Goal: Transaction & Acquisition: Purchase product/service

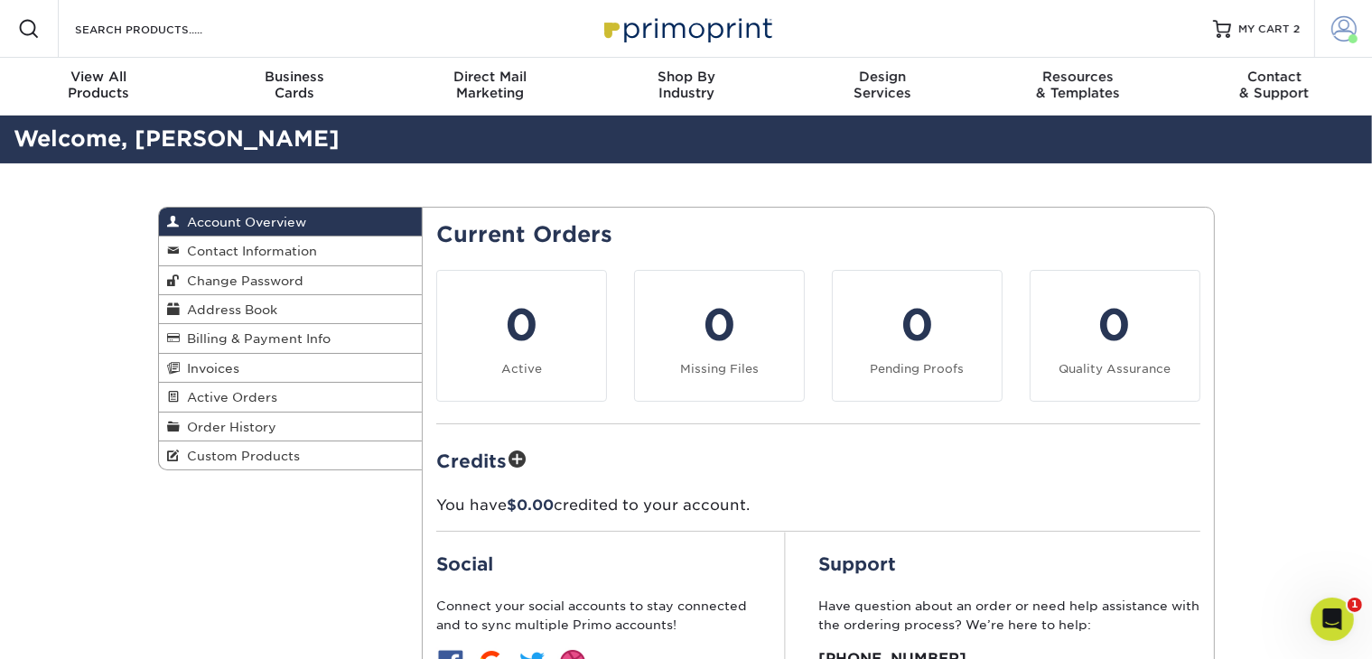
click at [1332, 30] on span at bounding box center [1343, 28] width 25 height 25
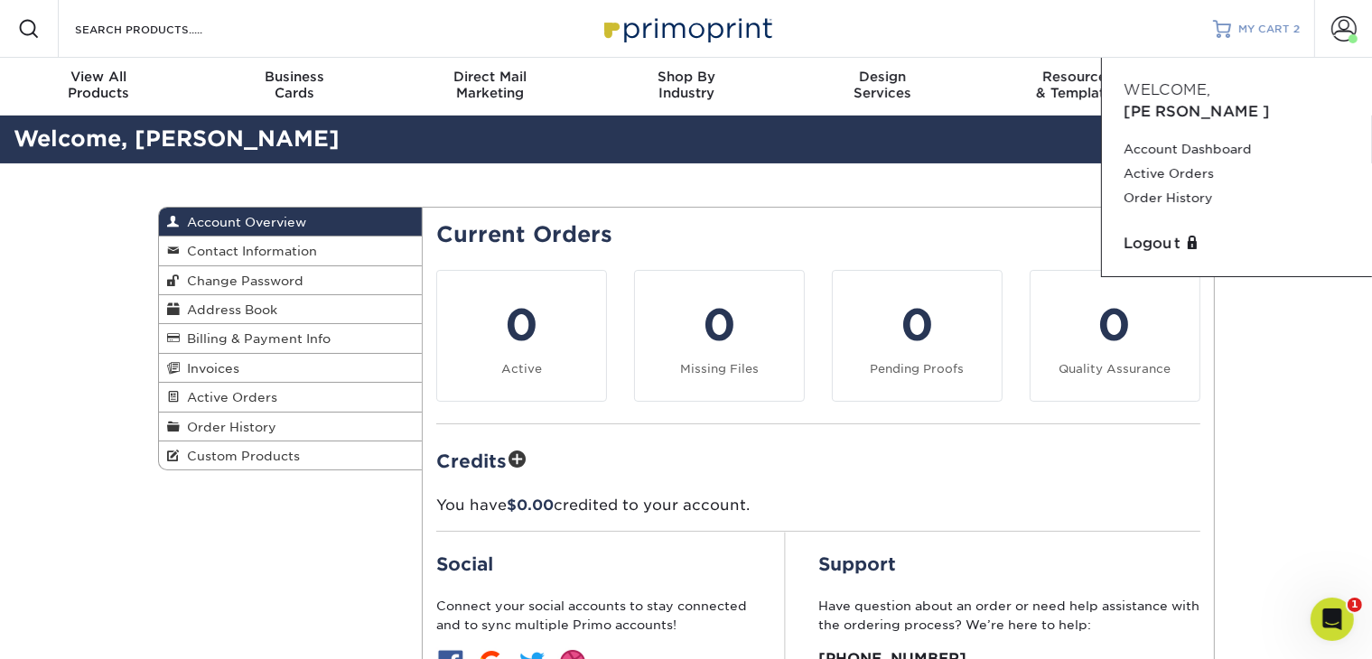
click at [1290, 32] on div "MY CART 2" at bounding box center [1268, 29] width 61 height 15
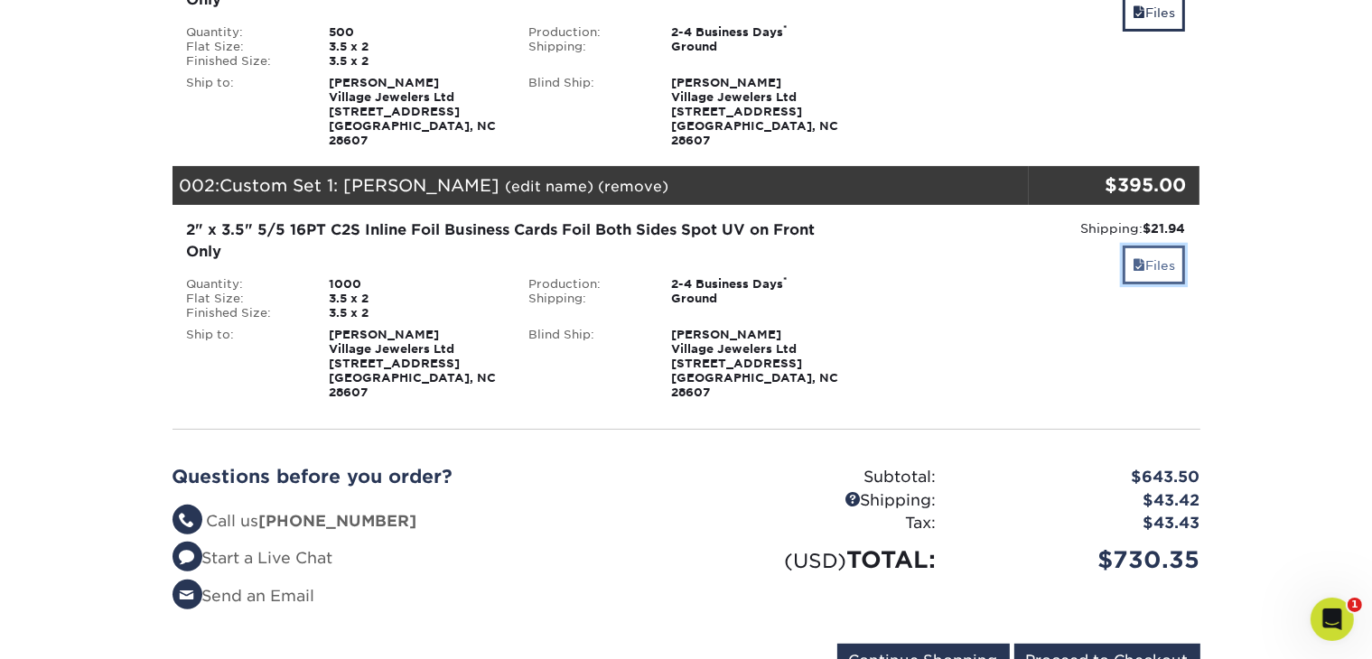
click at [1135, 258] on span at bounding box center [1139, 265] width 13 height 14
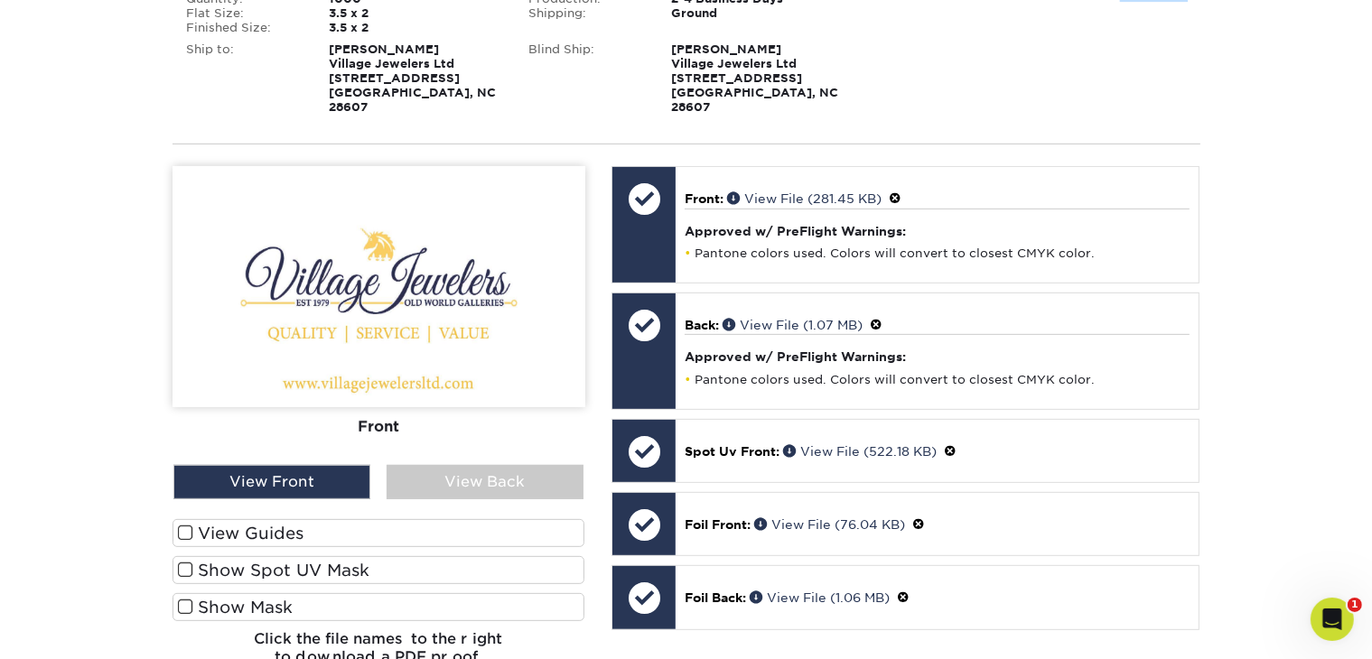
scroll to position [452, 0]
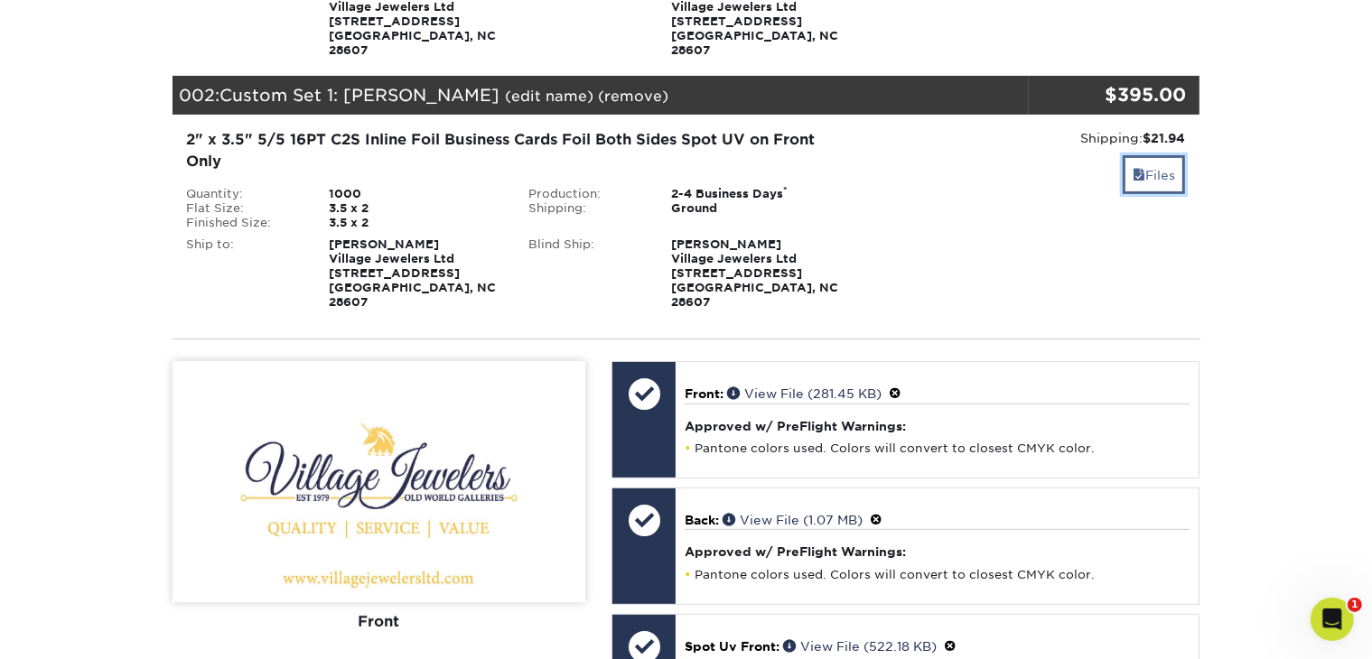
click at [1165, 173] on link "Files" at bounding box center [1154, 174] width 62 height 39
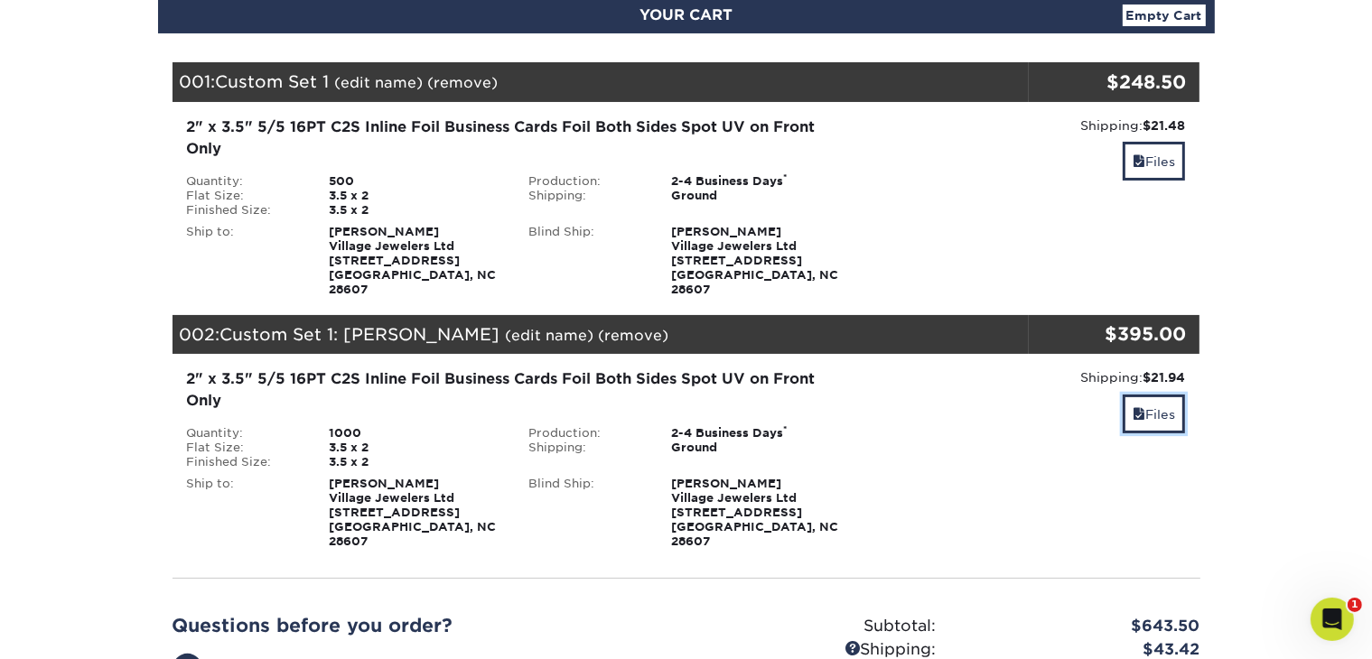
scroll to position [181, 0]
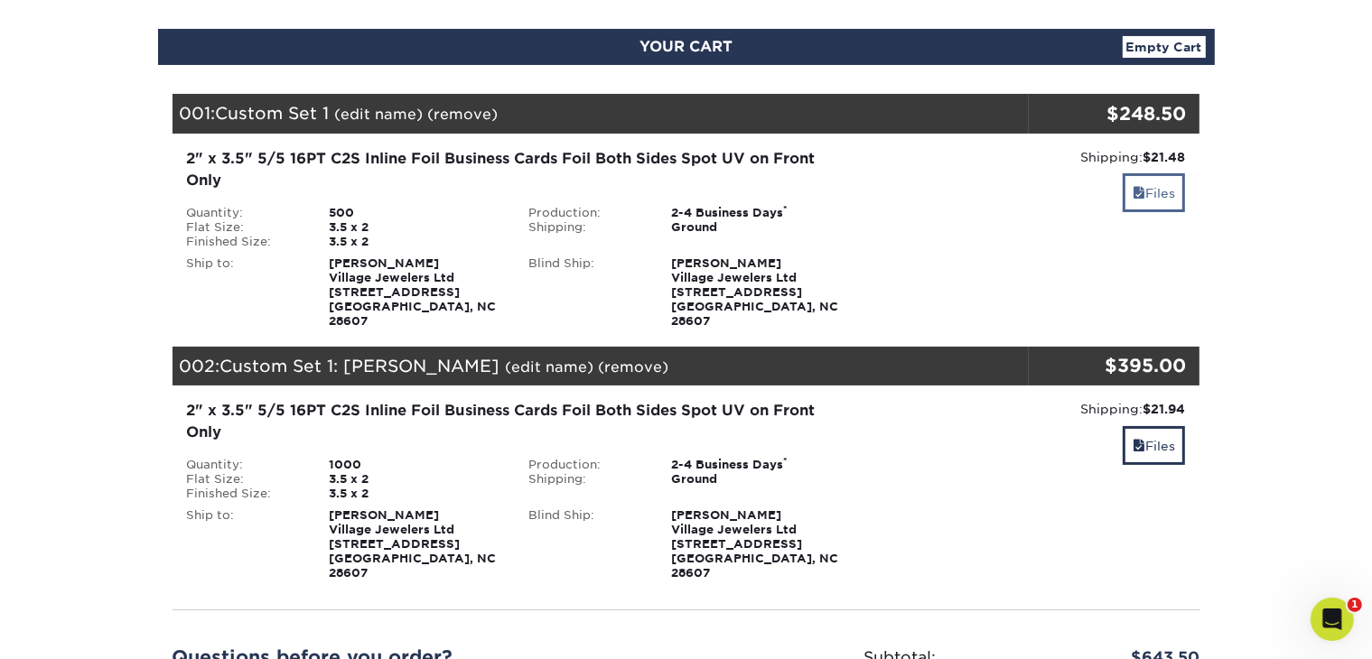
click at [1152, 194] on div "Shipping: $21.48 Discount: - $0.00 Files" at bounding box center [1028, 238] width 342 height 181
click at [1149, 201] on link "Files" at bounding box center [1154, 192] width 62 height 39
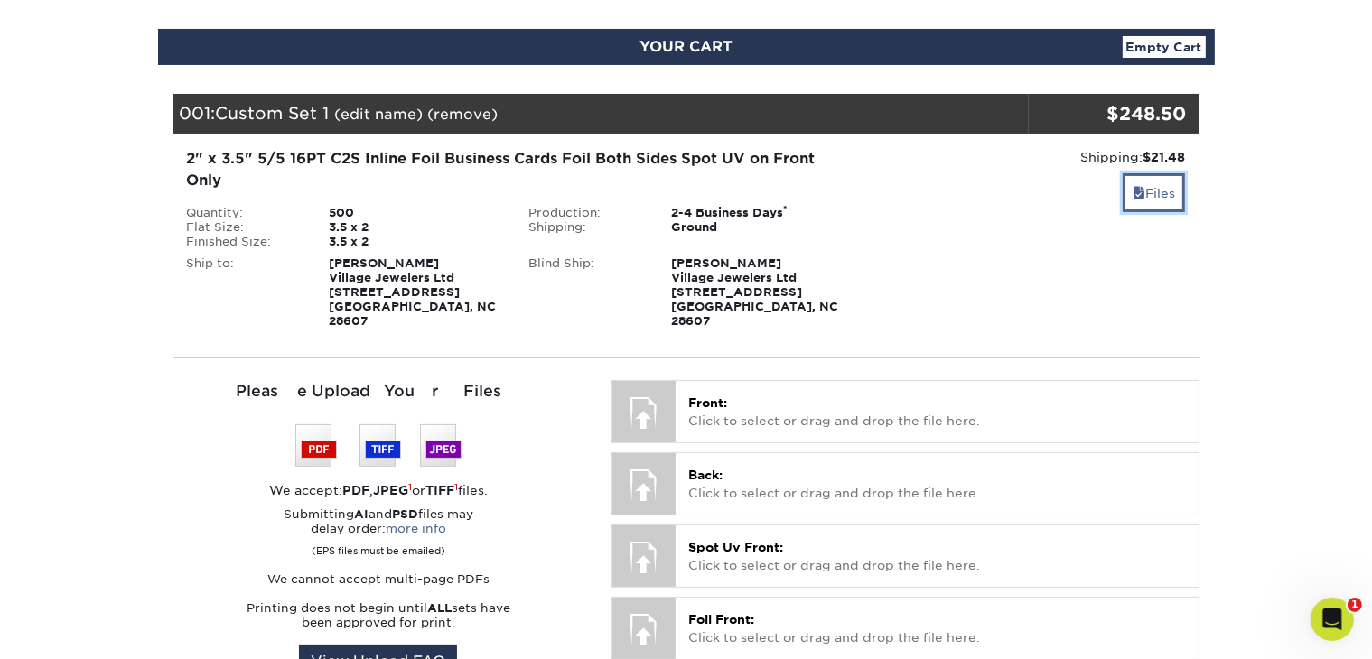
click at [1155, 194] on link "Files" at bounding box center [1154, 192] width 62 height 39
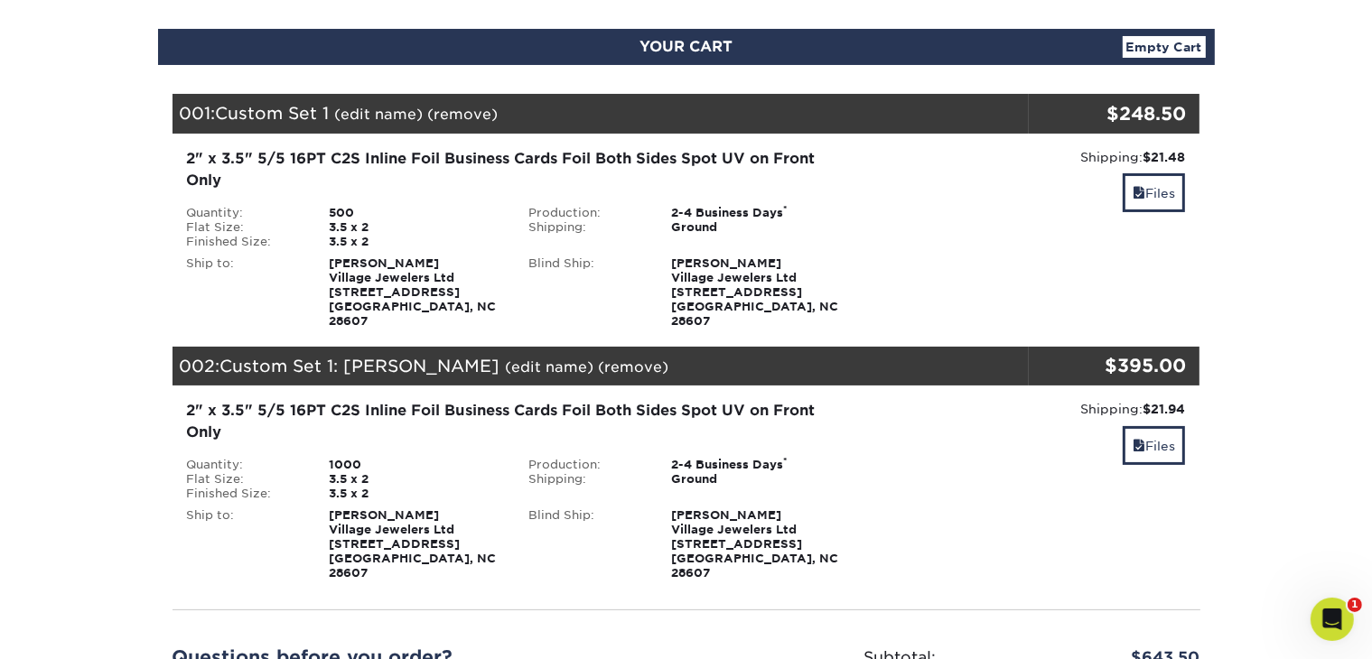
click at [386, 117] on link "(edit name)" at bounding box center [379, 114] width 89 height 17
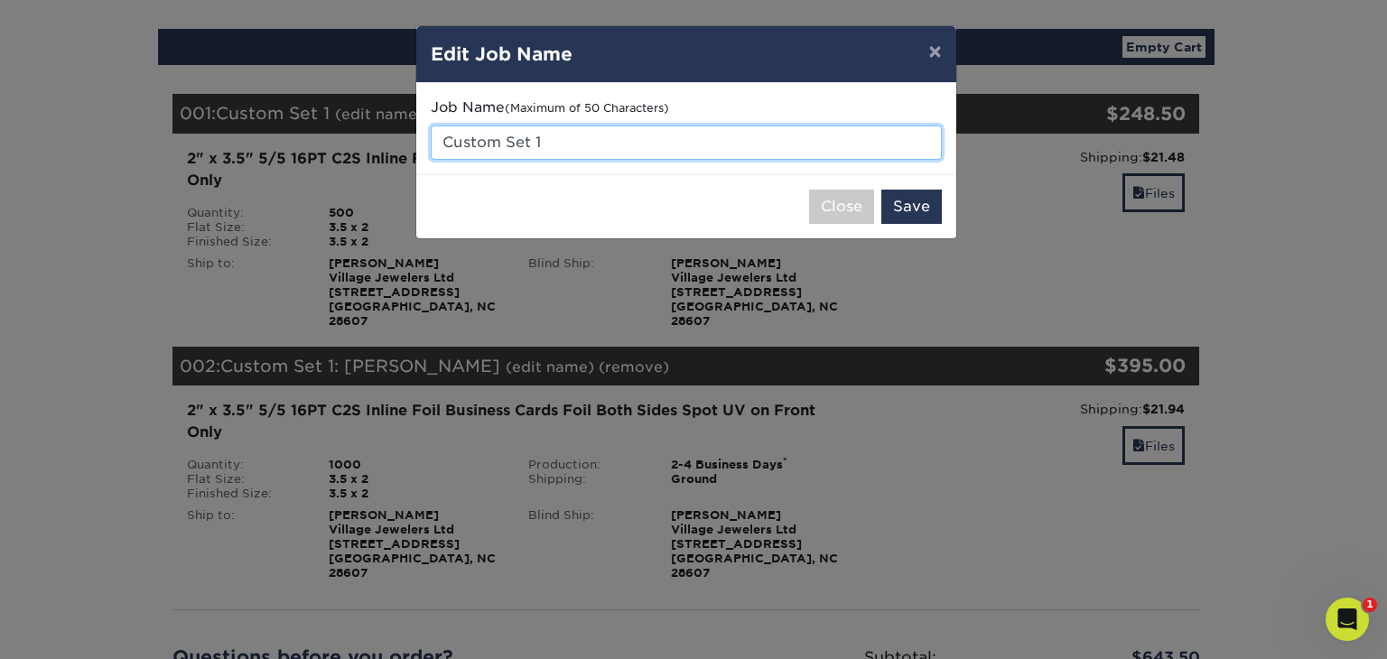
click at [593, 137] on input "Custom Set 1" at bounding box center [686, 143] width 511 height 34
type input "Custom Set 1: [PERSON_NAME] LATTER"
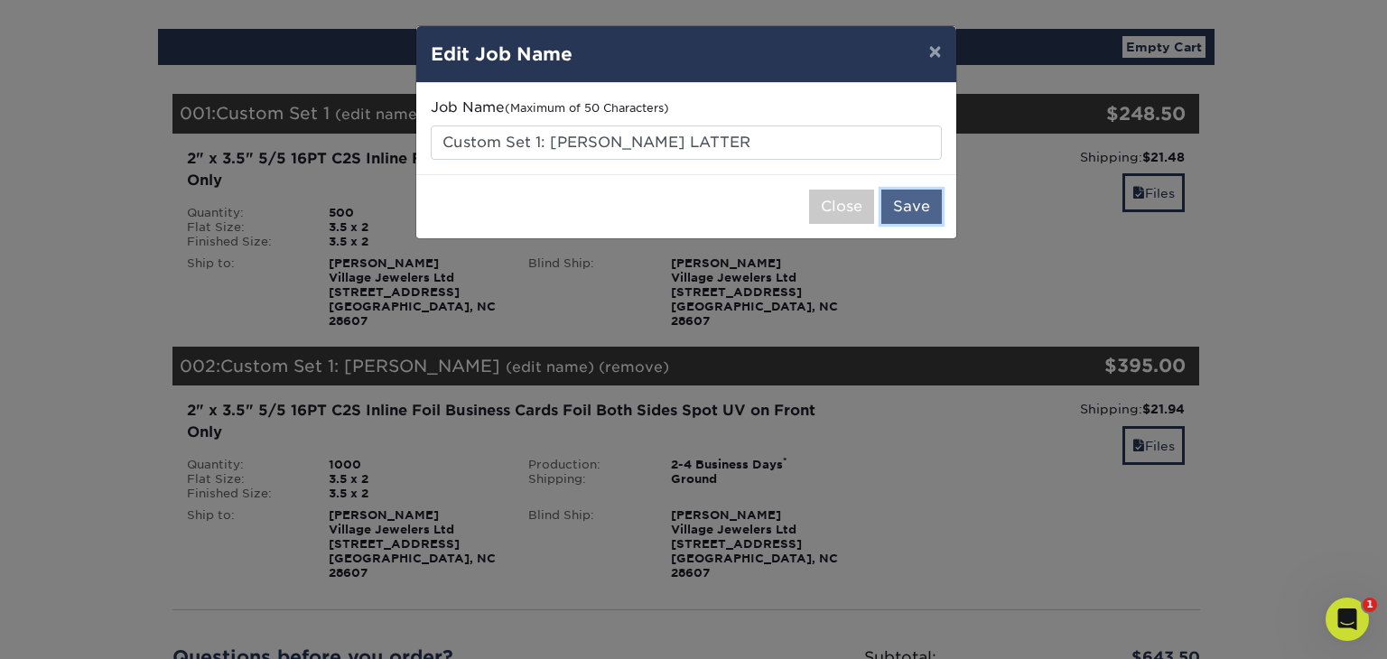
click at [931, 211] on button "Save" at bounding box center [912, 207] width 61 height 34
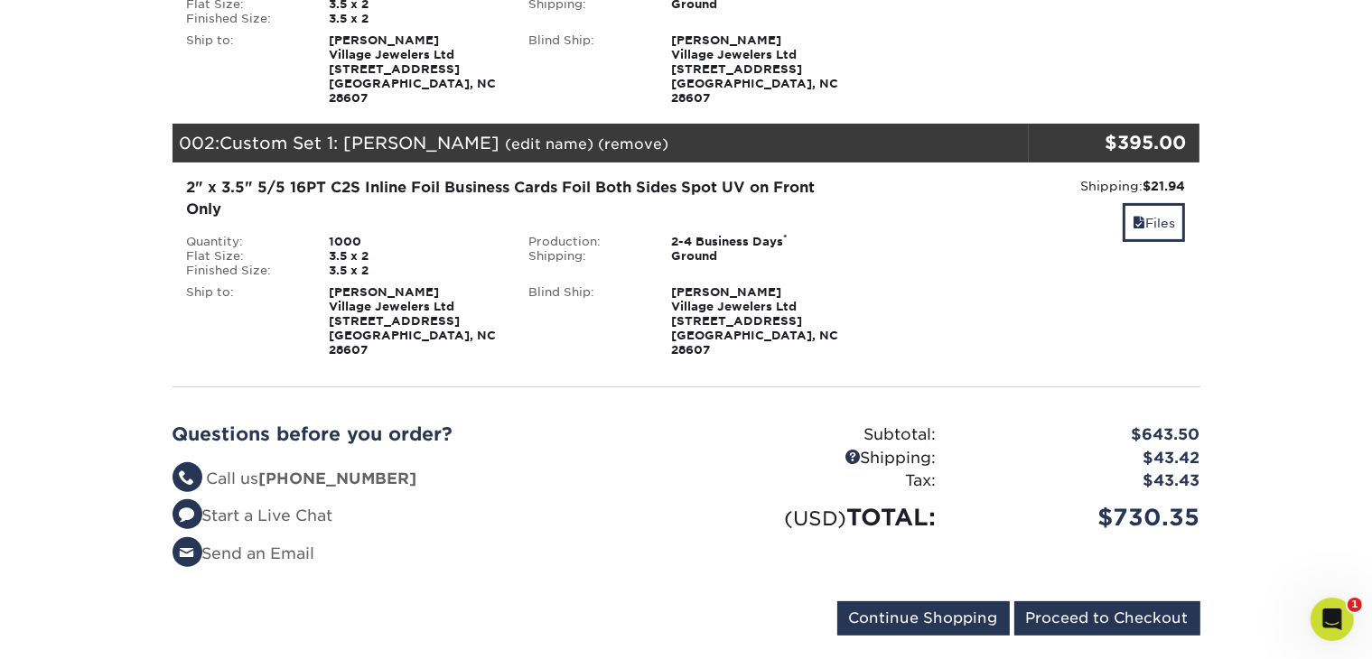
scroll to position [361, 0]
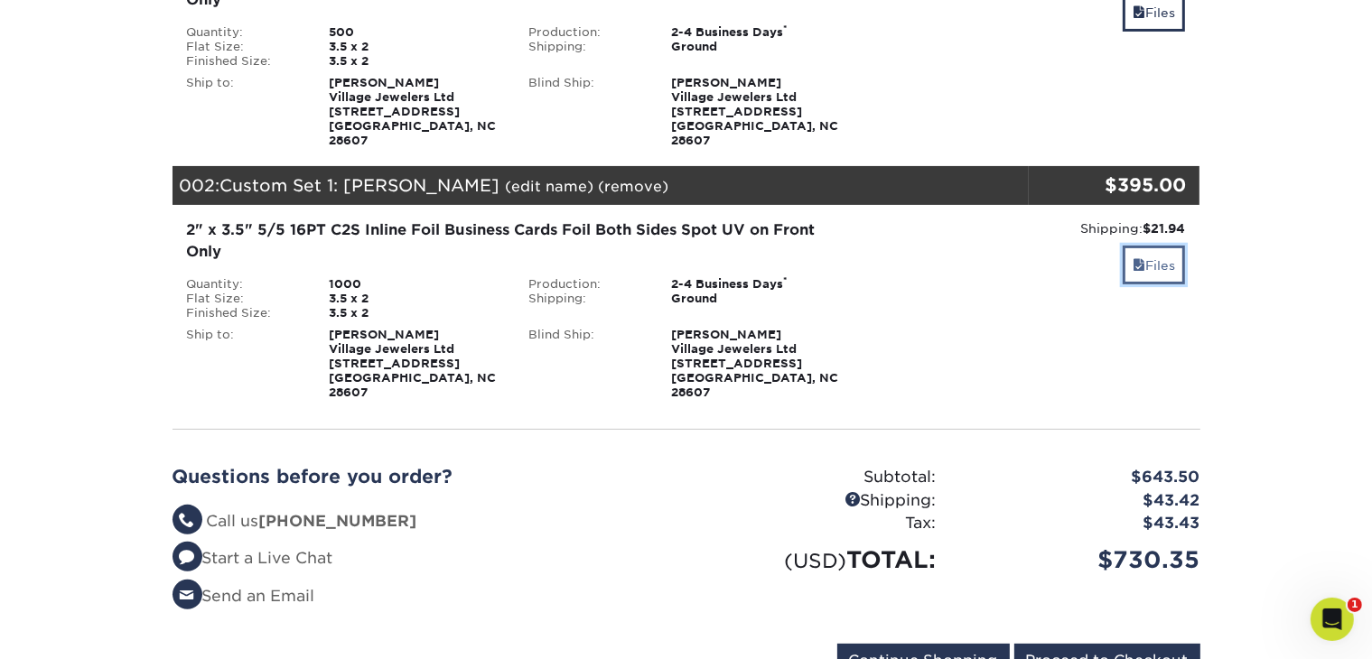
click at [1142, 246] on link "Files" at bounding box center [1154, 265] width 62 height 39
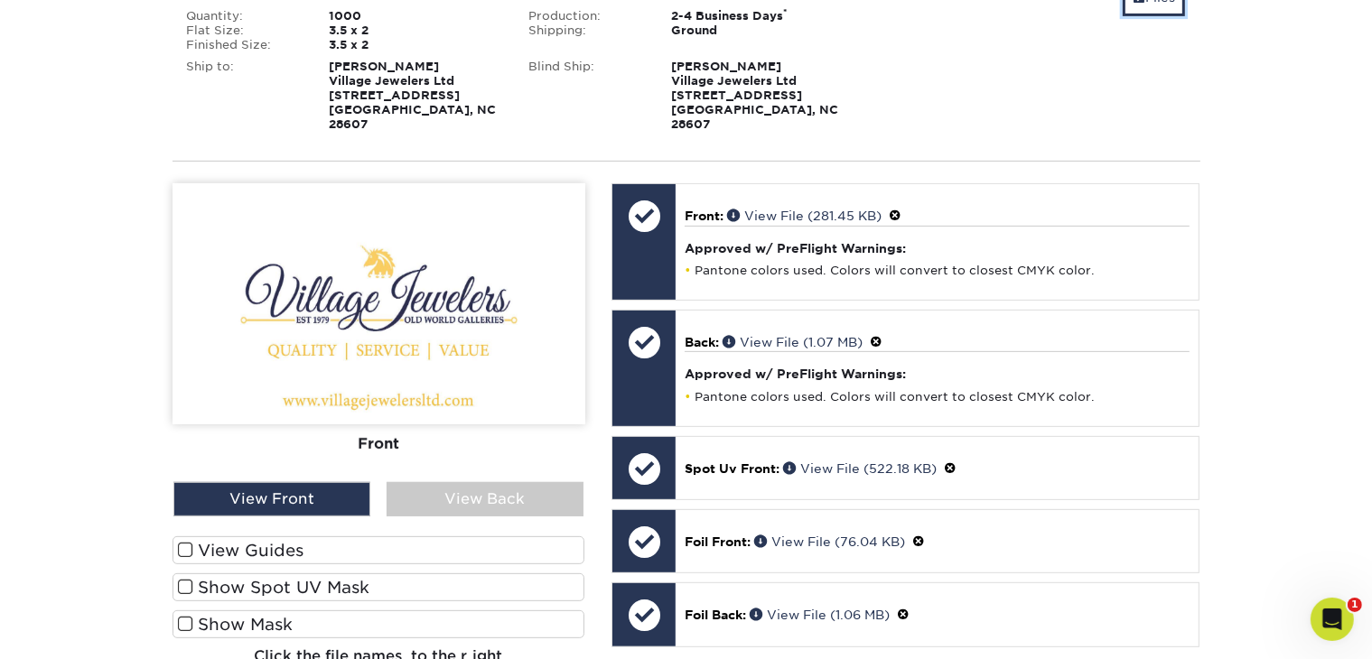
scroll to position [632, 0]
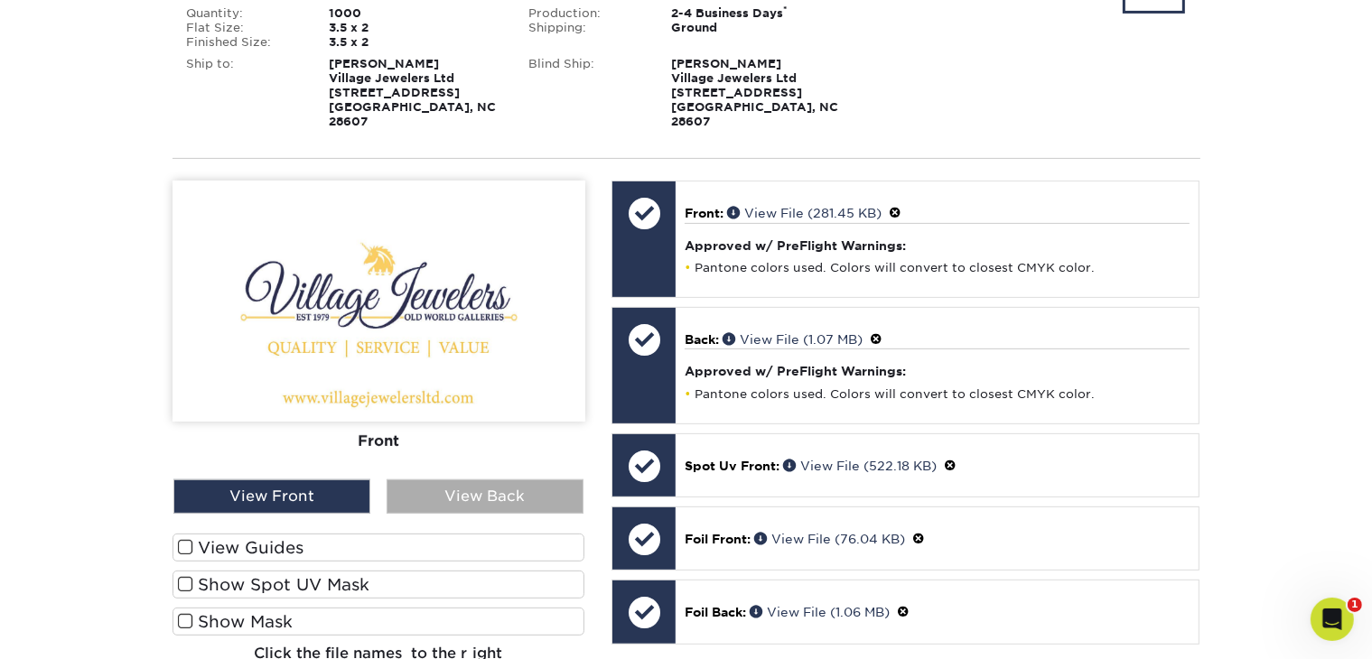
click at [463, 480] on div "View Back" at bounding box center [485, 497] width 197 height 34
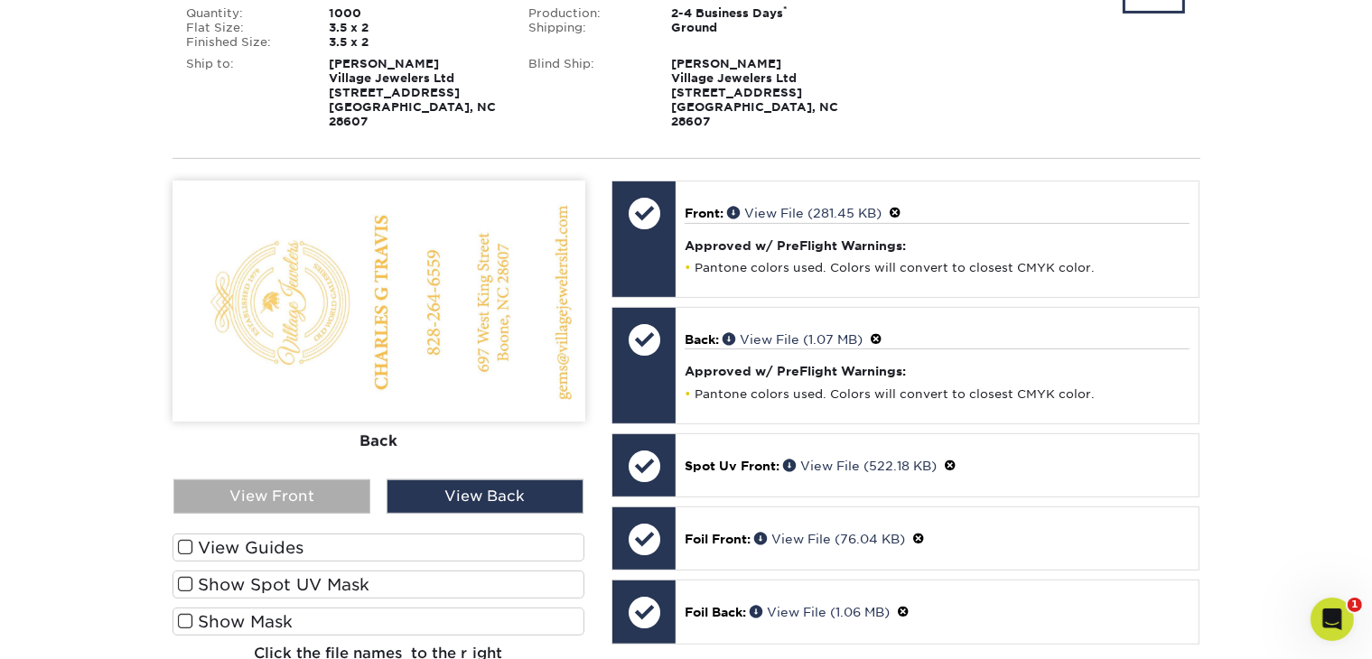
click at [328, 480] on div "View Front" at bounding box center [271, 497] width 197 height 34
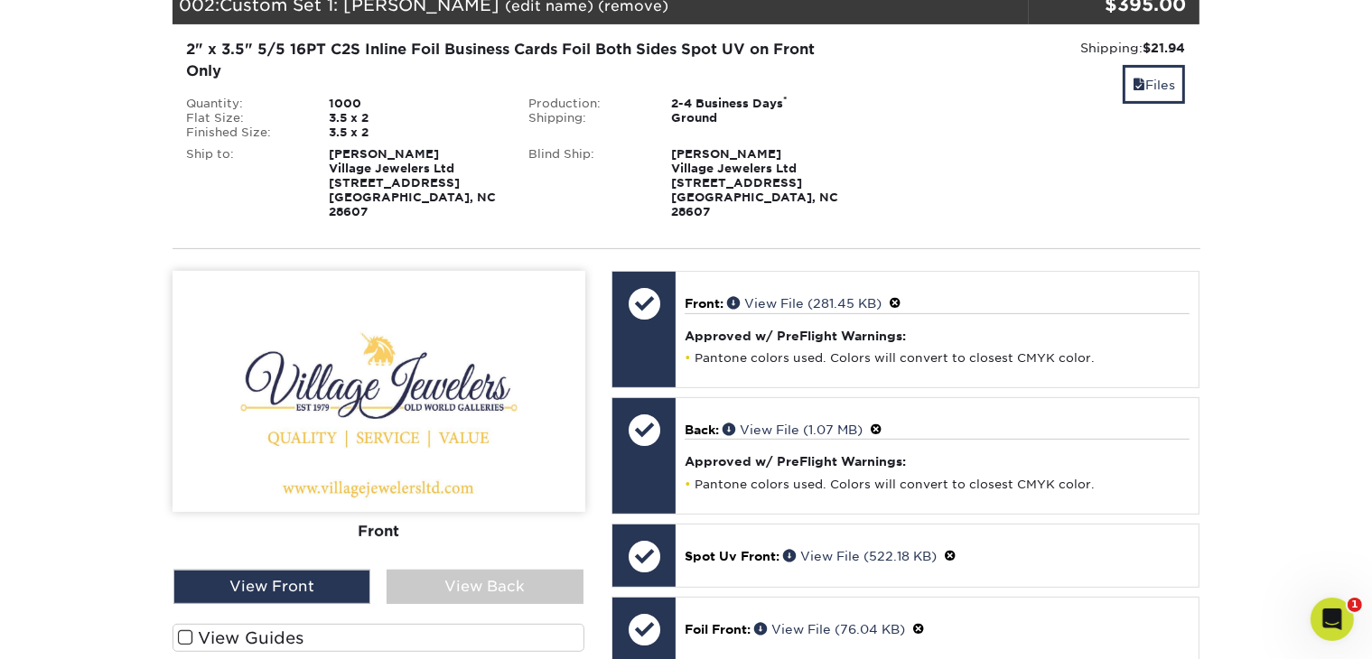
scroll to position [361, 0]
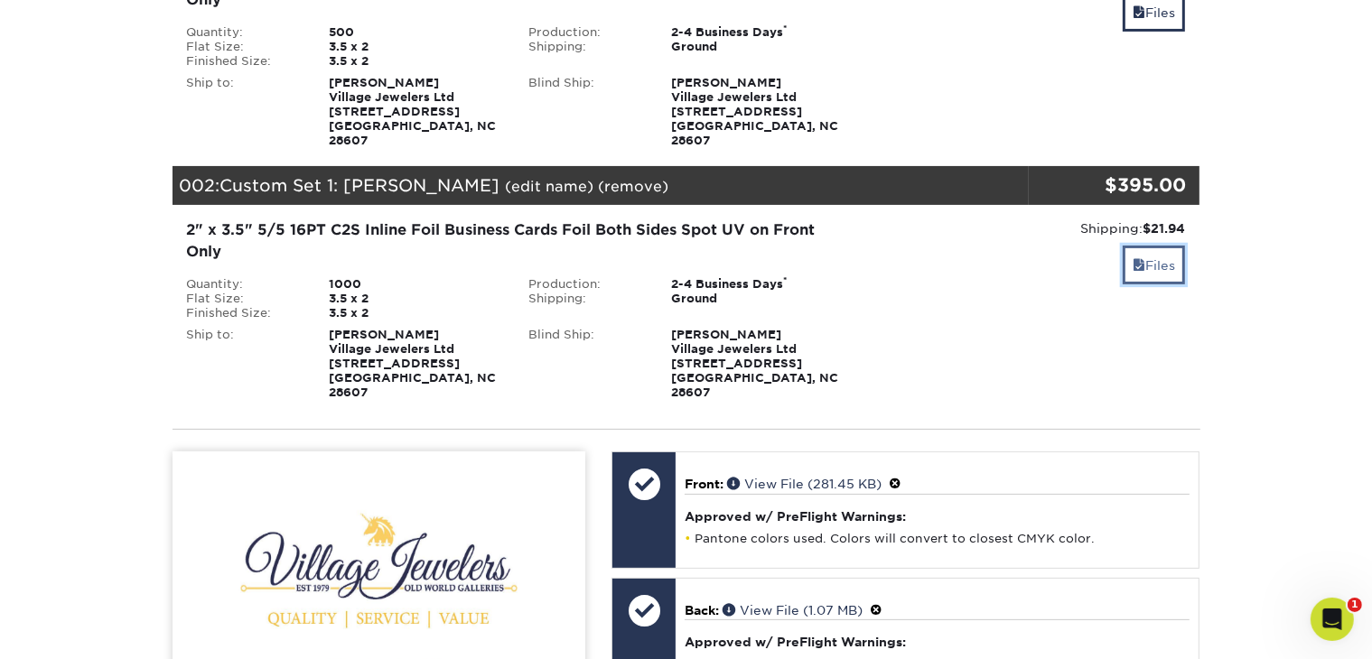
click at [1163, 252] on link "Files" at bounding box center [1154, 265] width 62 height 39
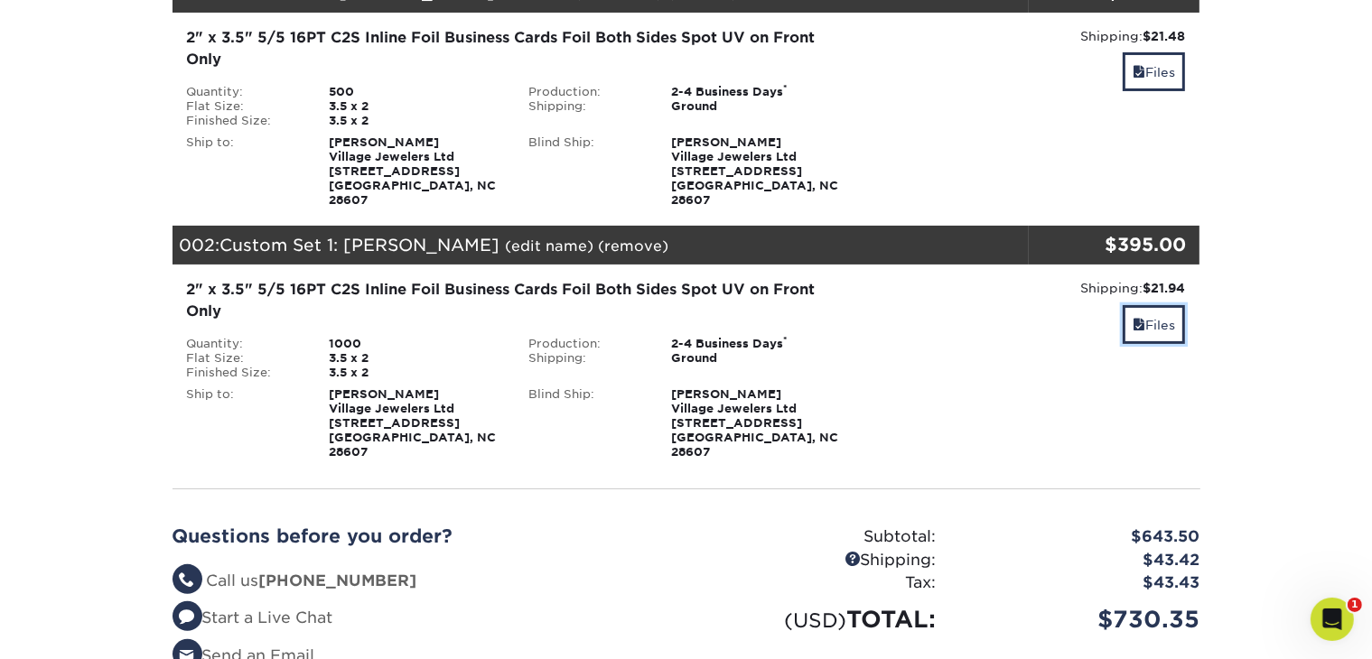
scroll to position [181, 0]
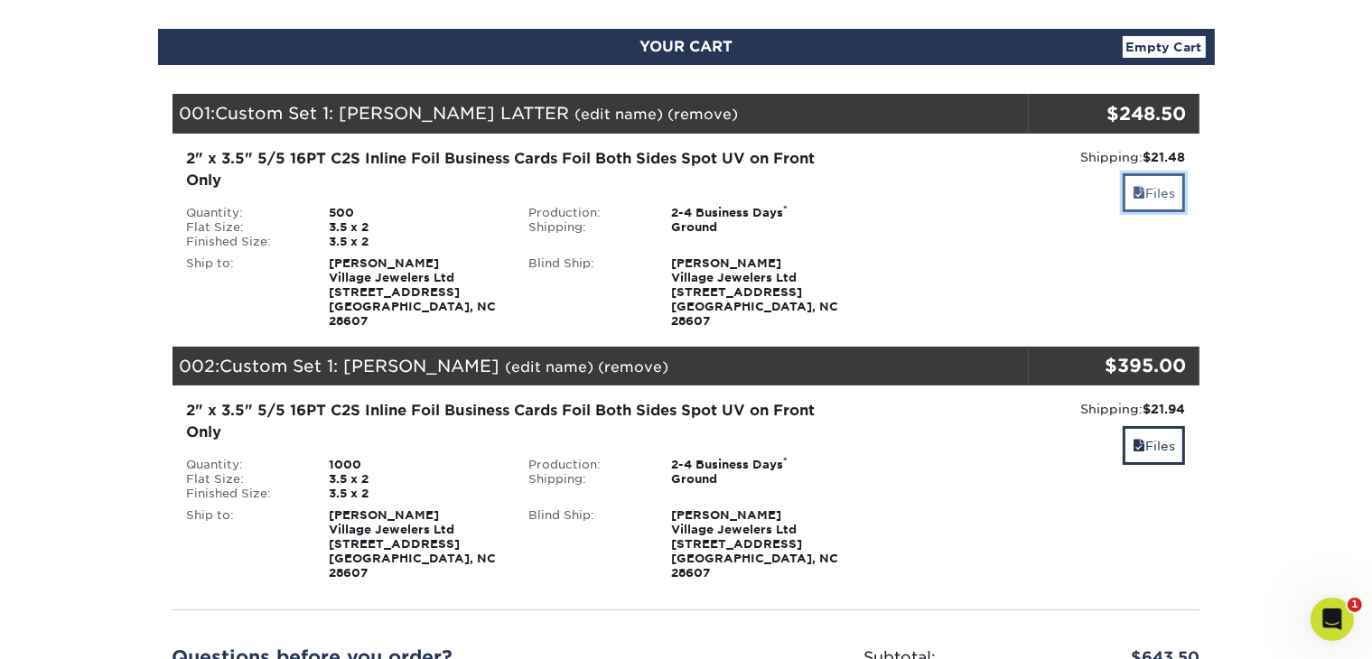
click at [1133, 208] on link "Files" at bounding box center [1154, 192] width 62 height 39
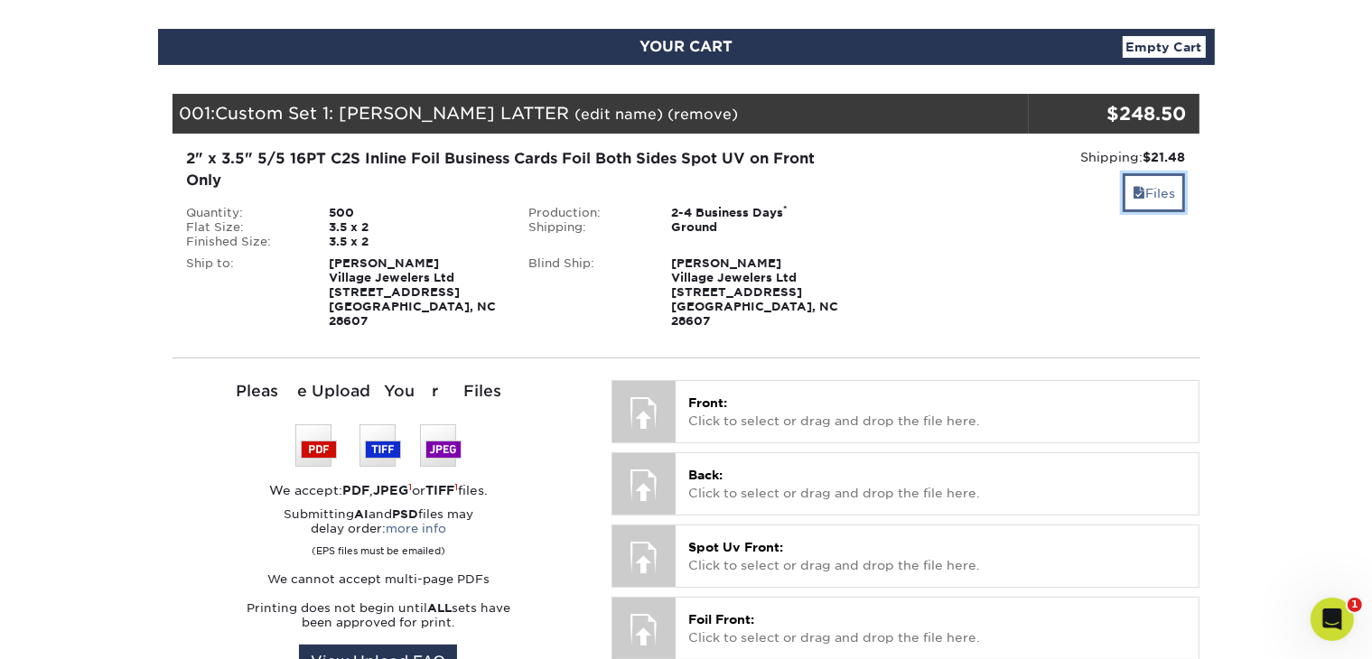
click at [1131, 210] on link "Files" at bounding box center [1154, 192] width 62 height 39
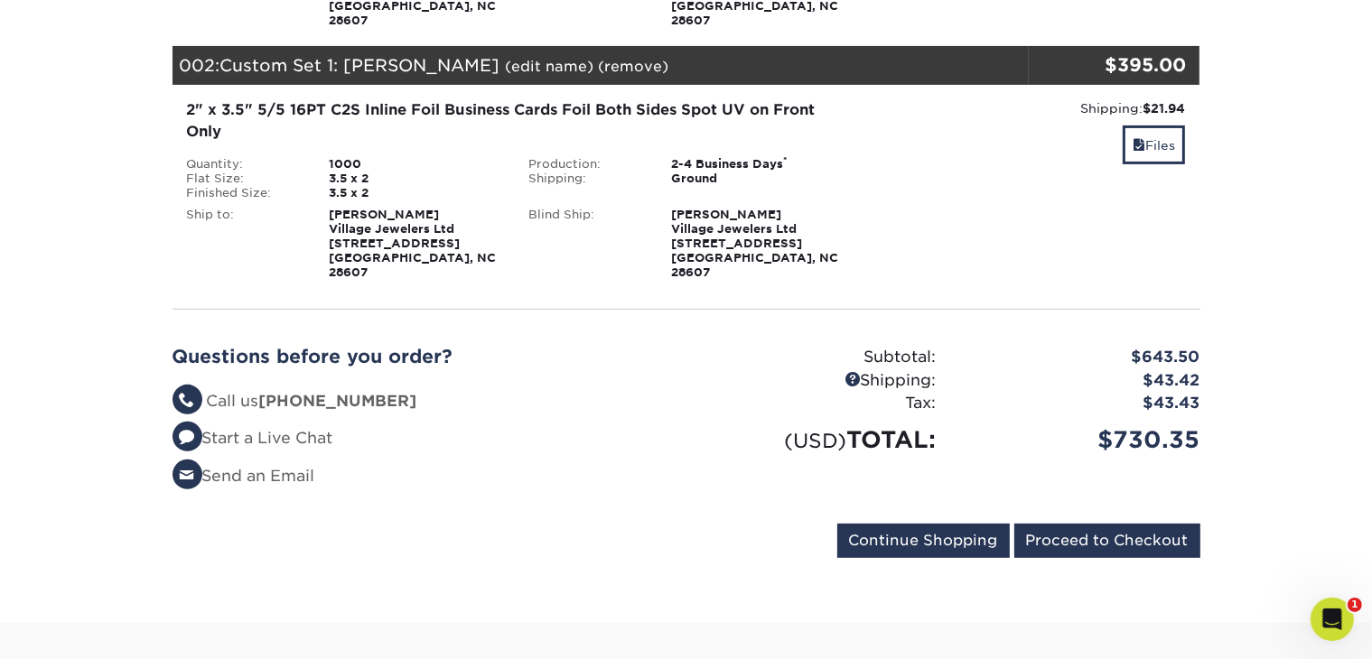
scroll to position [542, 0]
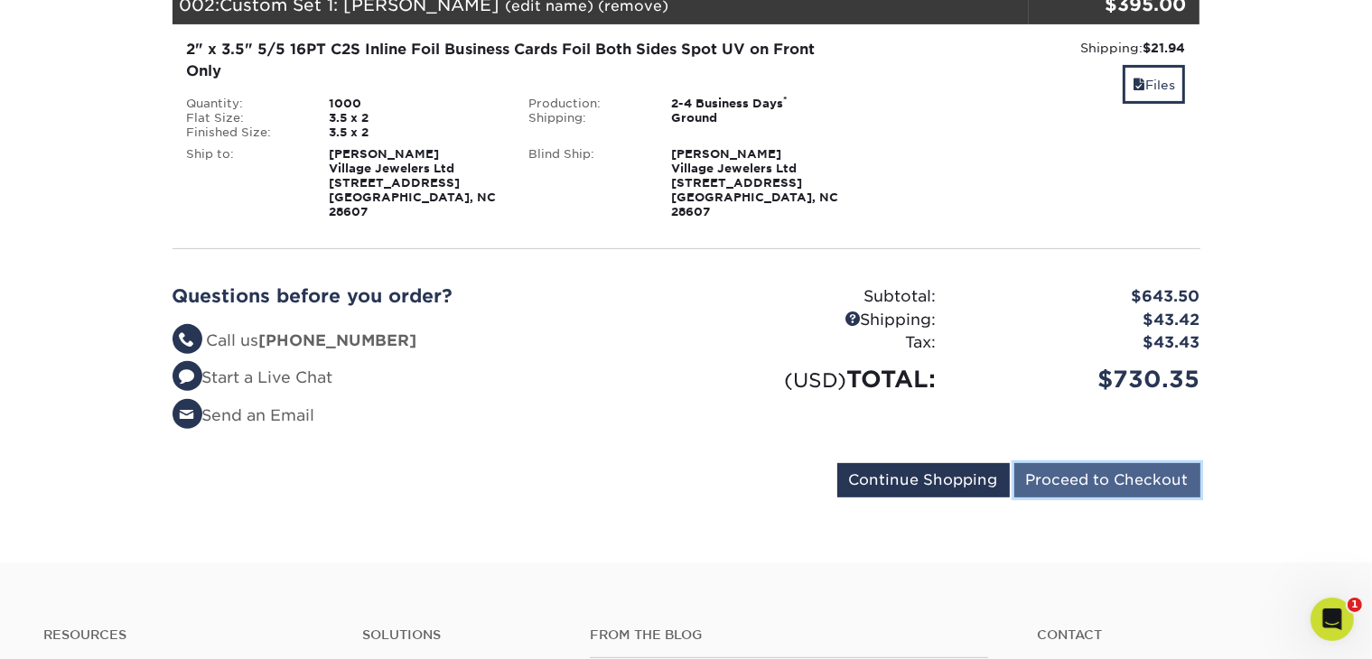
click at [1099, 463] on input "Proceed to Checkout" at bounding box center [1107, 480] width 186 height 34
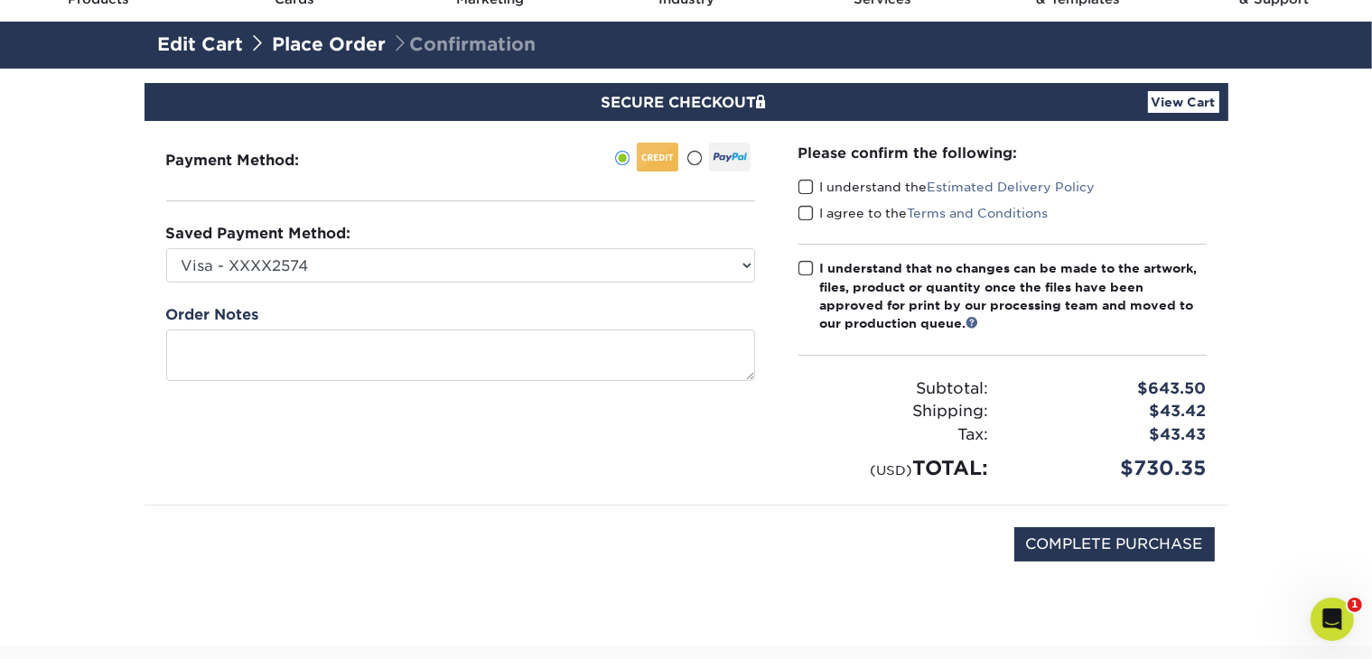
scroll to position [90, 0]
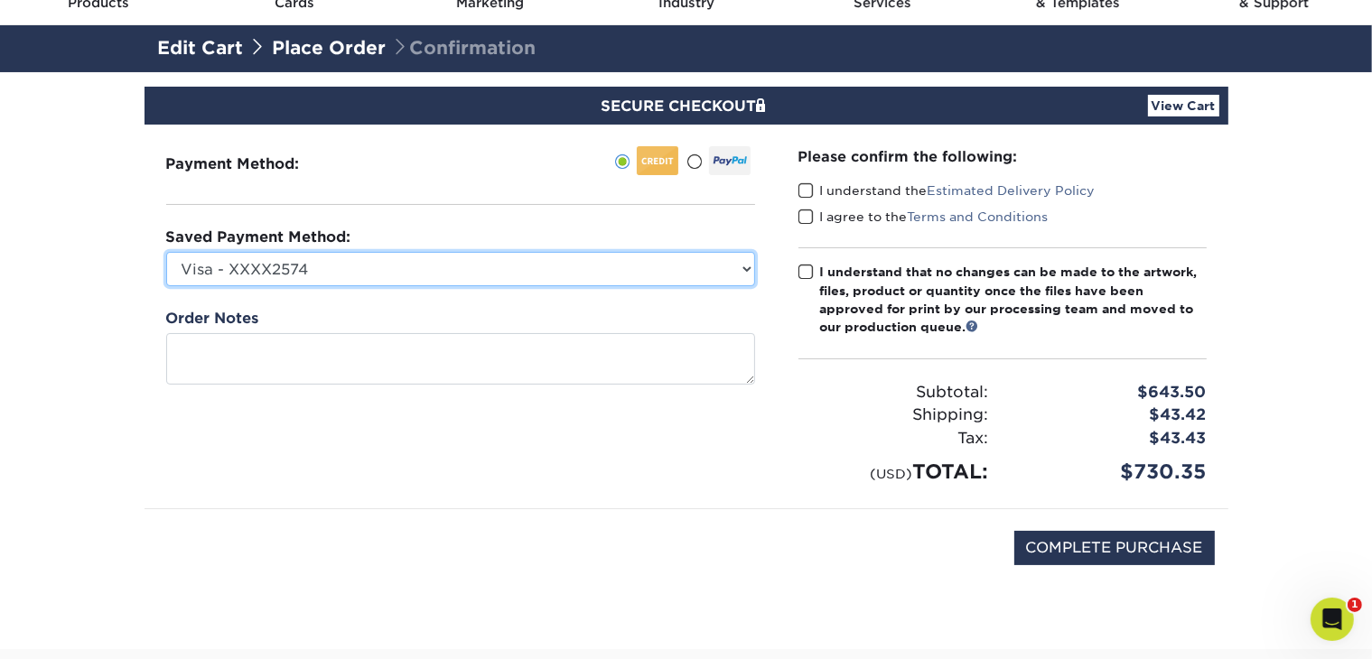
click at [744, 261] on select "Visa - XXXX2574 New Credit Card" at bounding box center [460, 269] width 589 height 34
click at [743, 268] on select "Visa - XXXX2574 New Credit Card" at bounding box center [460, 269] width 589 height 34
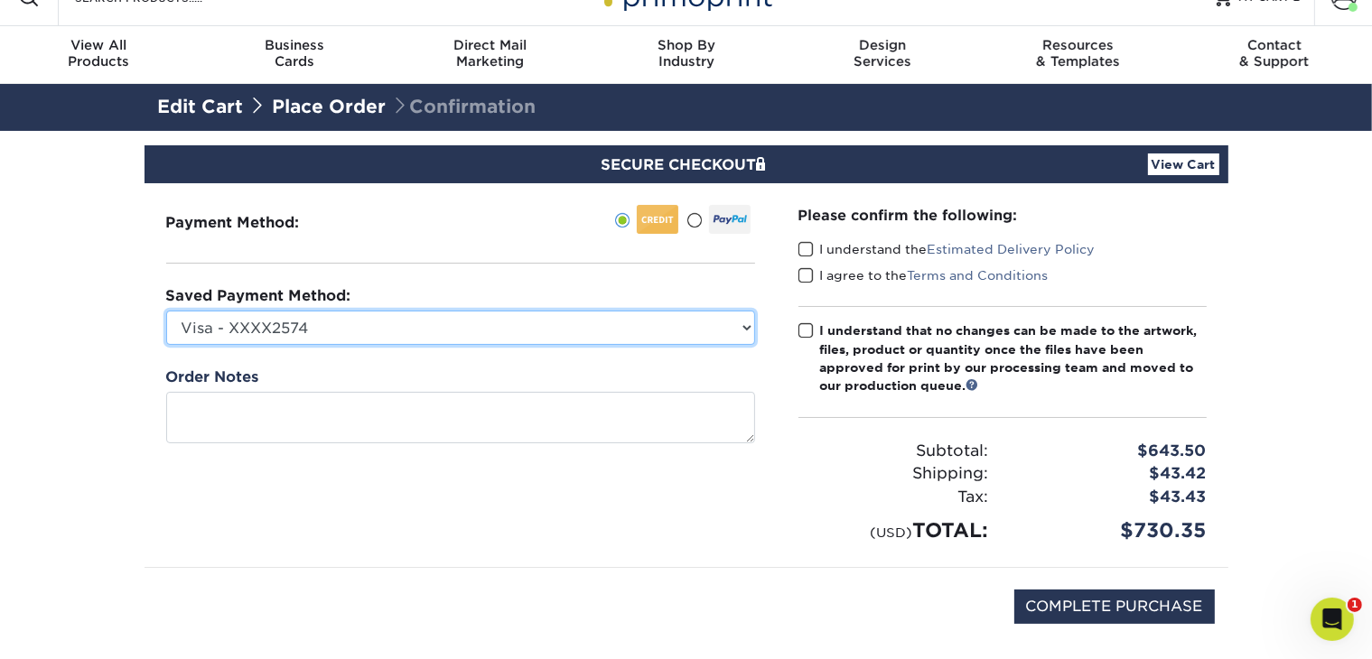
scroll to position [0, 0]
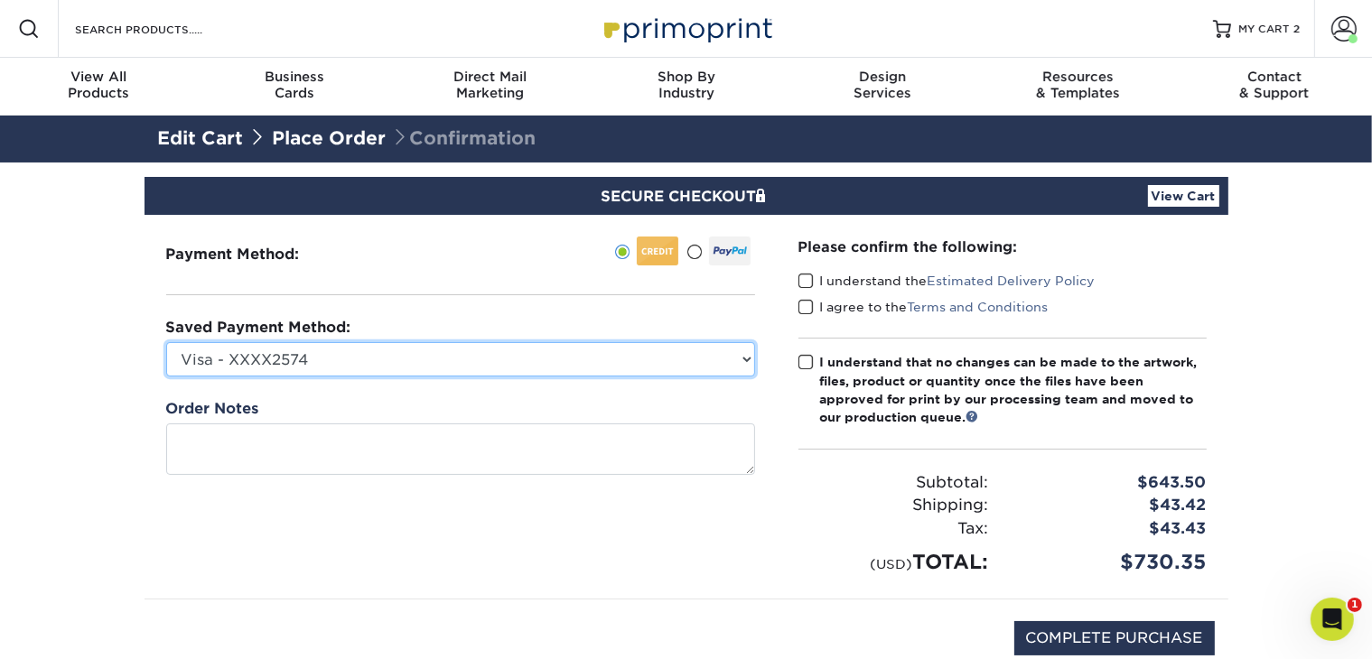
click at [345, 355] on select "Visa - XXXX2574 New Credit Card" at bounding box center [460, 359] width 589 height 34
click at [744, 360] on select "Visa - XXXX2574 New Credit Card" at bounding box center [460, 359] width 589 height 34
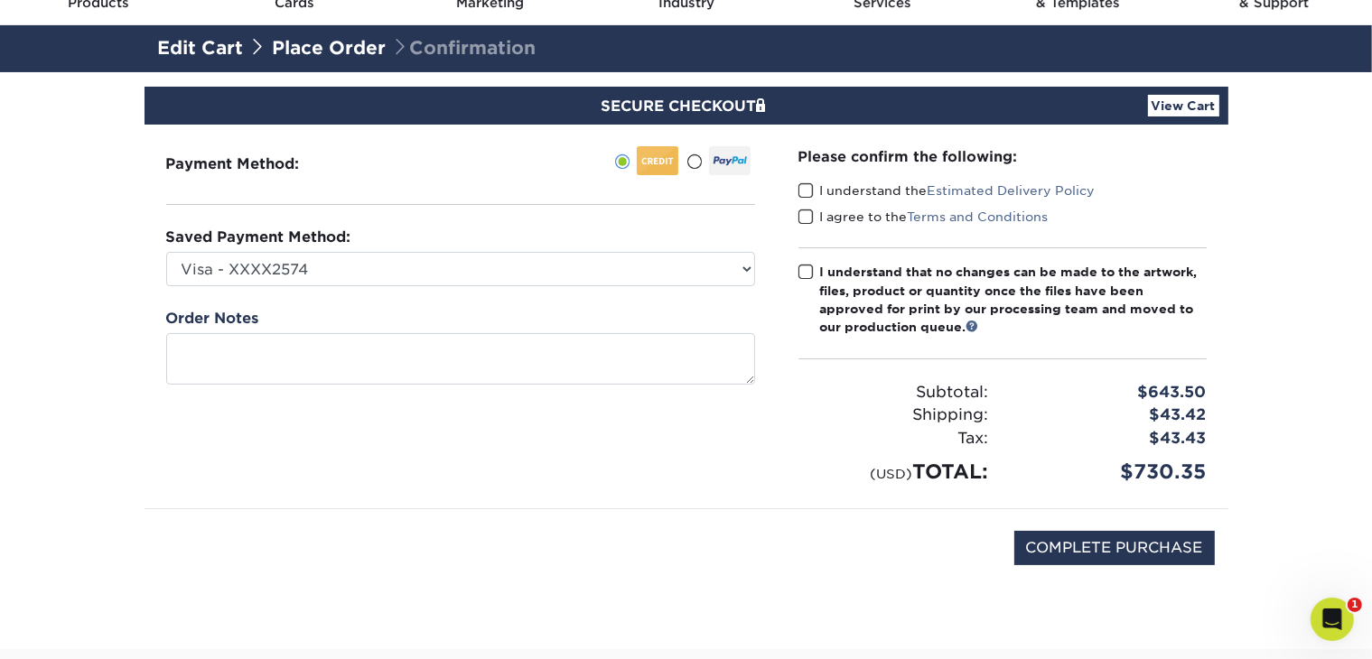
click at [809, 189] on span at bounding box center [805, 190] width 15 height 17
click at [0, 0] on input "I understand the Estimated Delivery Policy" at bounding box center [0, 0] width 0 height 0
click at [808, 221] on span at bounding box center [805, 217] width 15 height 17
click at [0, 0] on input "I agree to the Terms and Conditions" at bounding box center [0, 0] width 0 height 0
click at [976, 323] on link at bounding box center [973, 326] width 13 height 13
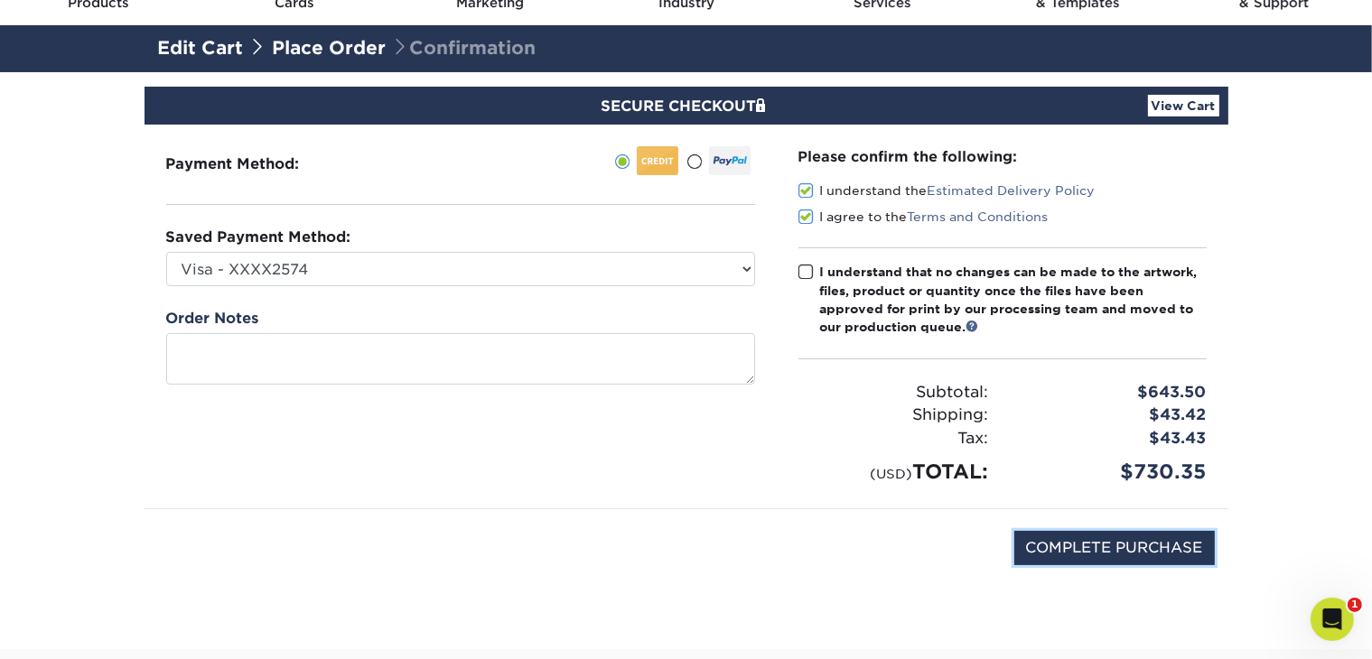
drag, startPoint x: 1153, startPoint y: 553, endPoint x: 1102, endPoint y: 337, distance: 221.7
click at [1102, 337] on div "Payment Method: Charles Travis" at bounding box center [686, 365] width 1057 height 481
click at [810, 275] on span at bounding box center [805, 272] width 15 height 17
click at [0, 0] on input "I understand that no changes can be made to the artwork, files, product or quan…" at bounding box center [0, 0] width 0 height 0
click at [1070, 543] on input "COMPLETE PURCHASE" at bounding box center [1114, 548] width 201 height 34
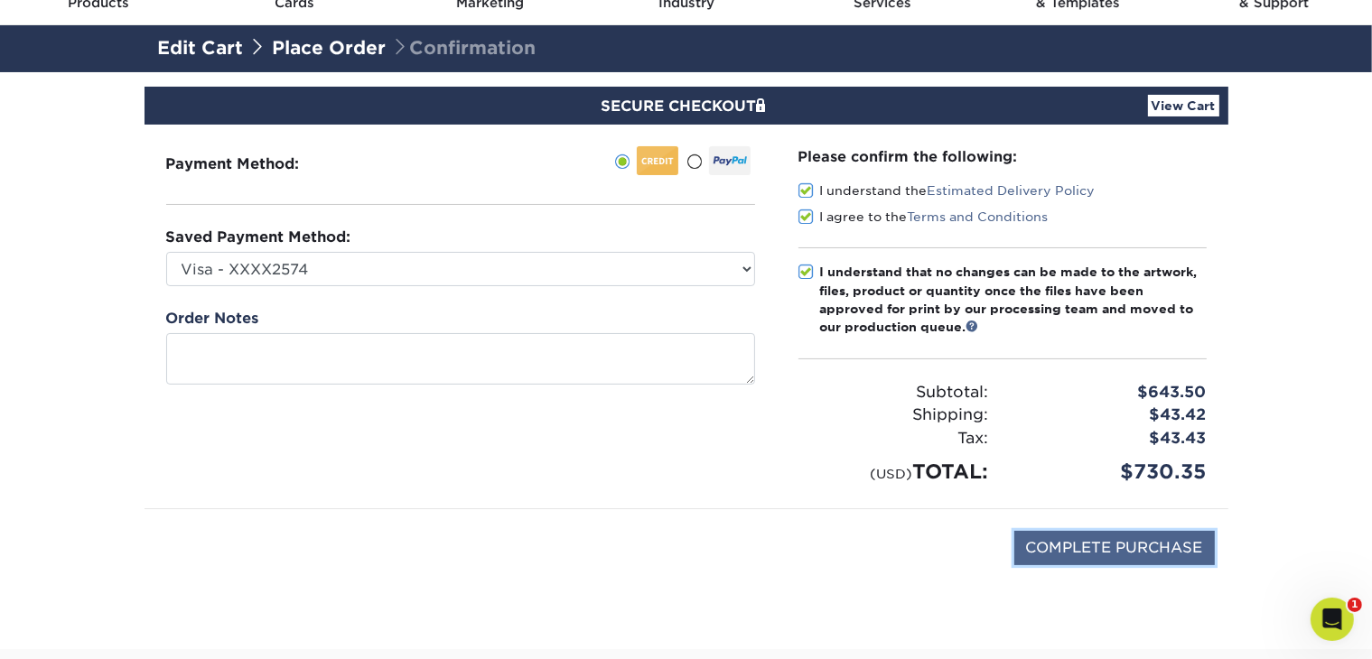
type input "PROCESSING, PLEASE WAIT..."
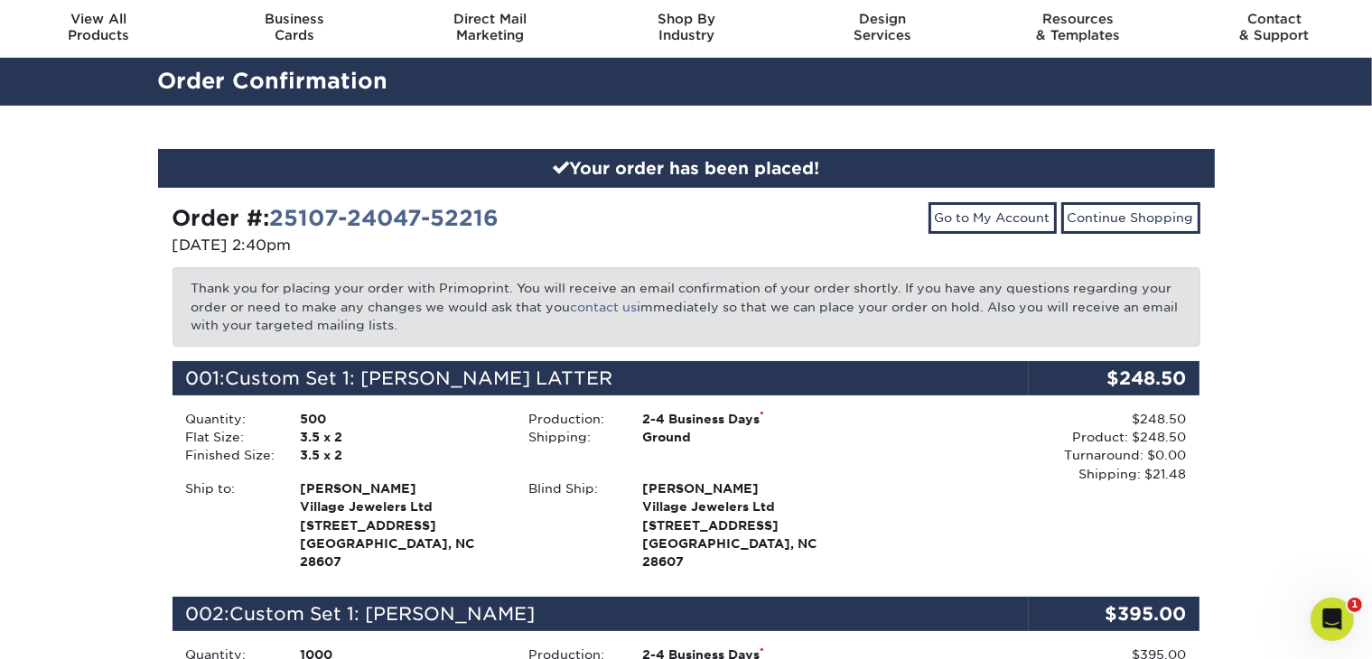
scroll to position [90, 0]
